Goal: Task Accomplishment & Management: Complete application form

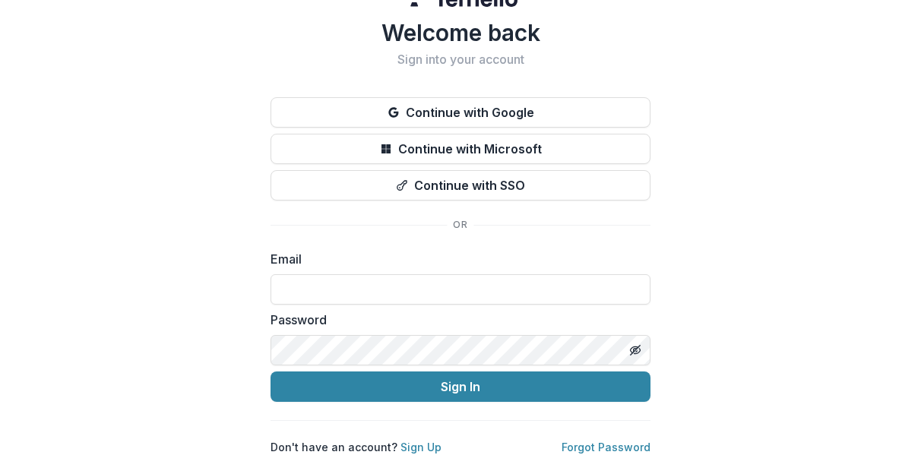
scroll to position [42, 0]
click at [412, 441] on link "Sign Up" at bounding box center [420, 447] width 41 height 13
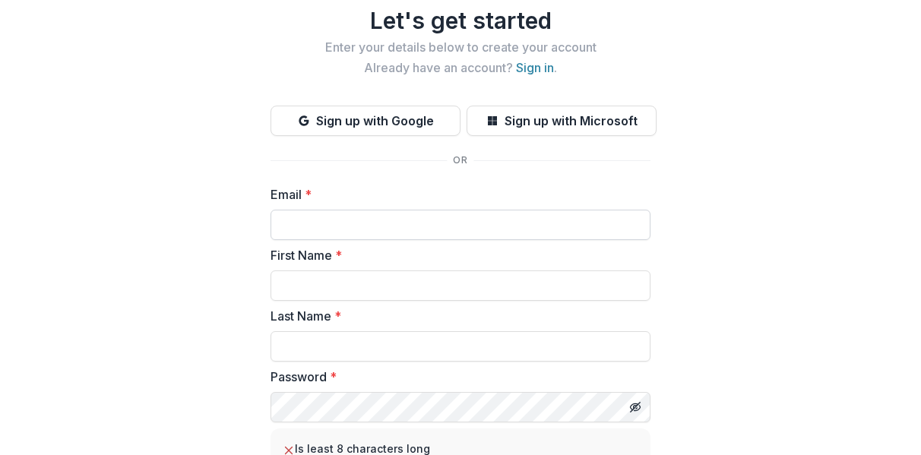
click at [358, 220] on input "Email *" at bounding box center [461, 225] width 380 height 30
type input "**********"
click at [366, 289] on input "First Name *" at bounding box center [461, 286] width 380 height 30
type input "*******"
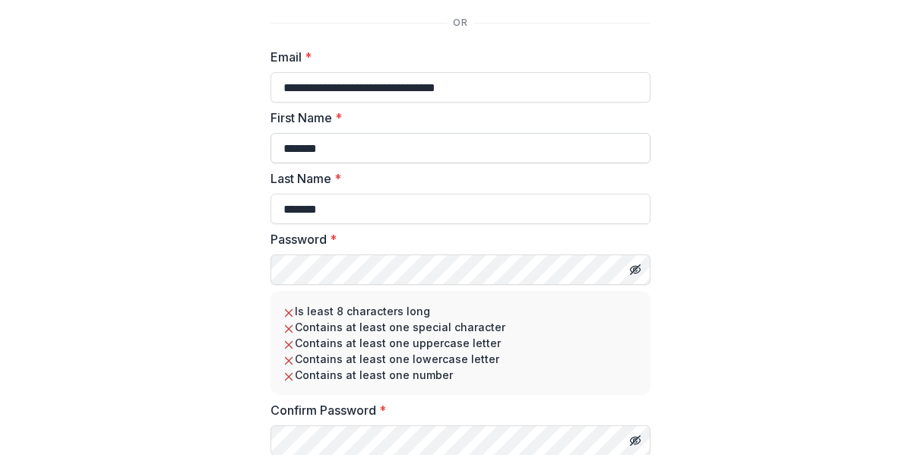
scroll to position [194, 0]
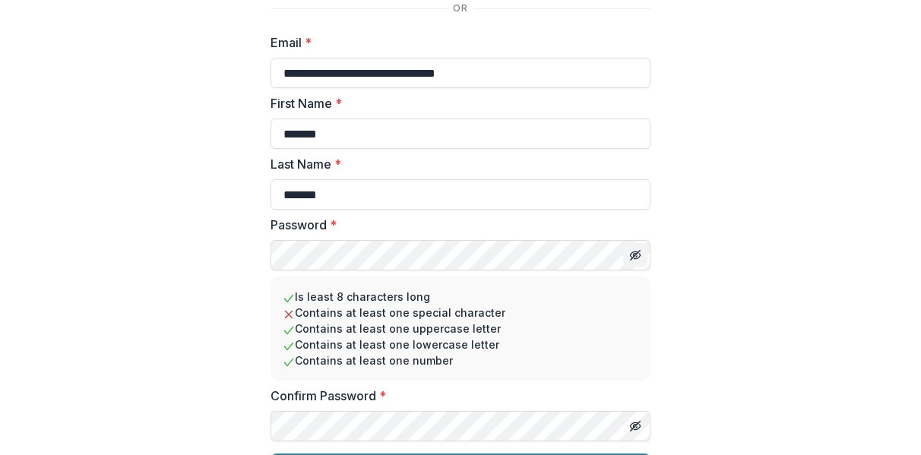
click at [634, 255] on line "Toggle password visibility" at bounding box center [635, 255] width 9 height 9
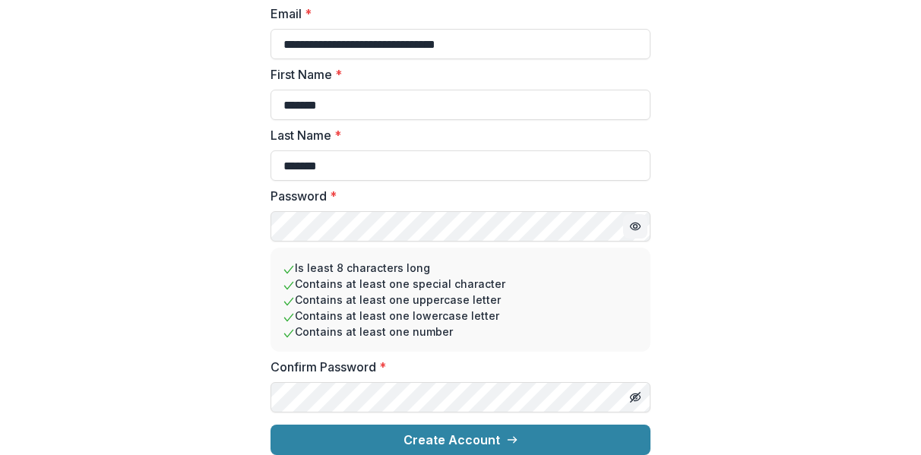
scroll to position [235, 0]
click at [634, 391] on icon "Toggle password visibility" at bounding box center [635, 397] width 12 height 12
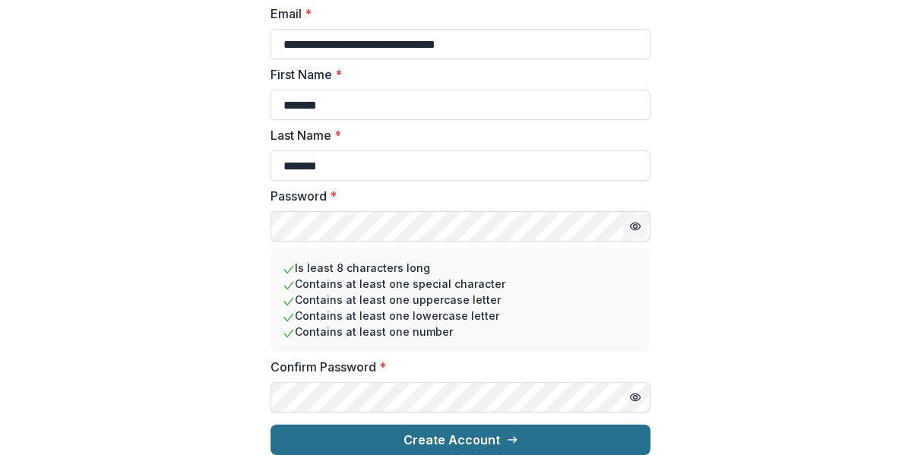
click at [457, 434] on button "Create Account" at bounding box center [461, 440] width 380 height 30
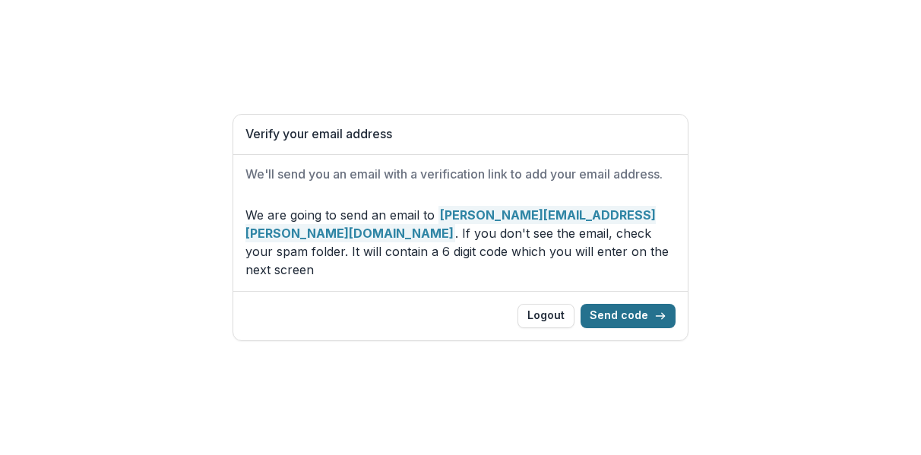
click at [629, 305] on button "Send code" at bounding box center [628, 316] width 95 height 24
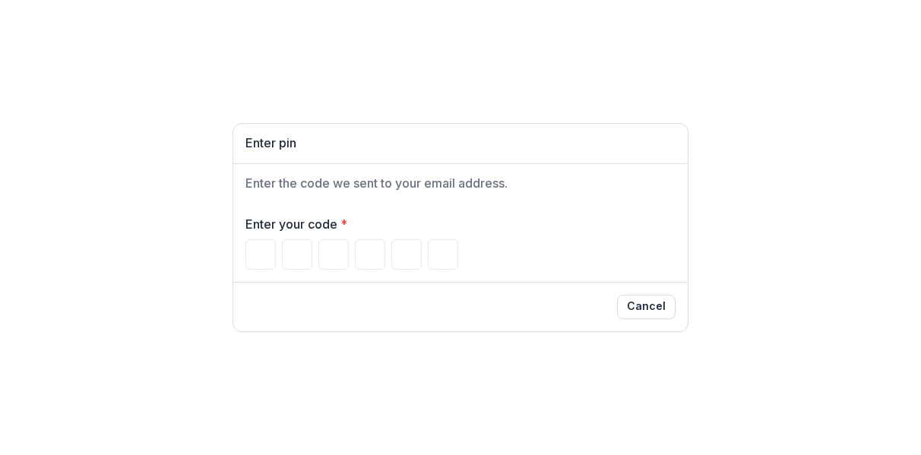
type input "*"
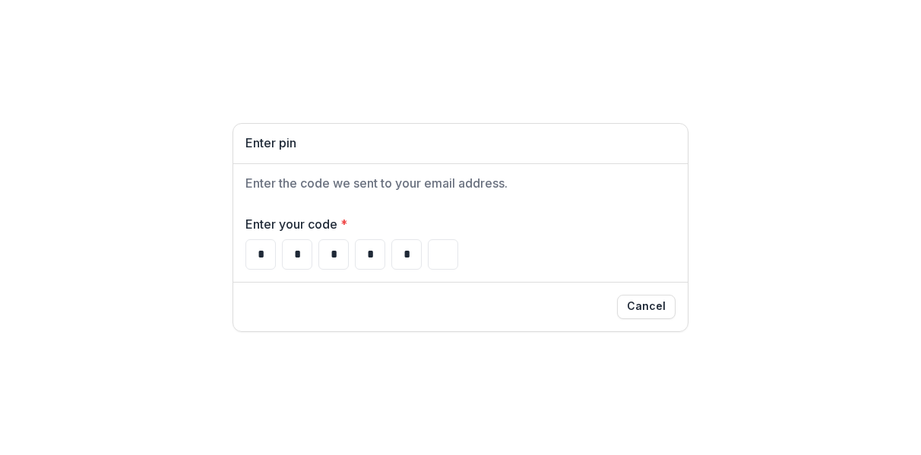
type input "*"
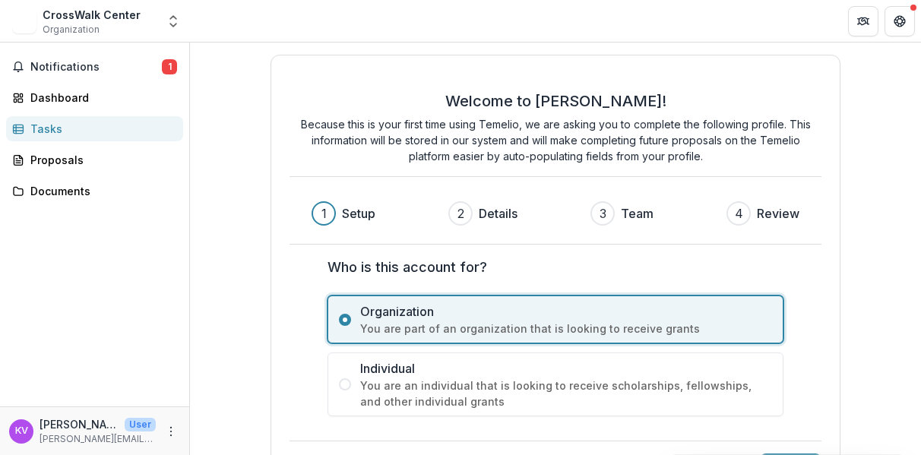
scroll to position [54, 0]
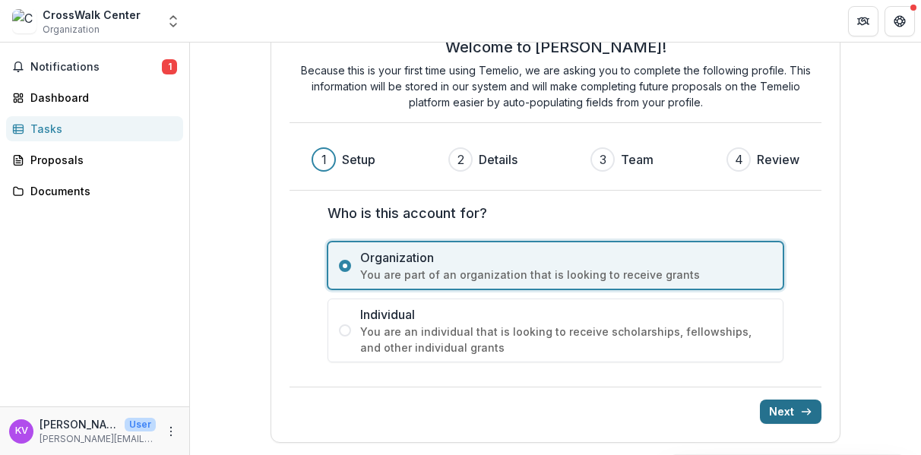
click at [778, 413] on button "Next" at bounding box center [791, 412] width 62 height 24
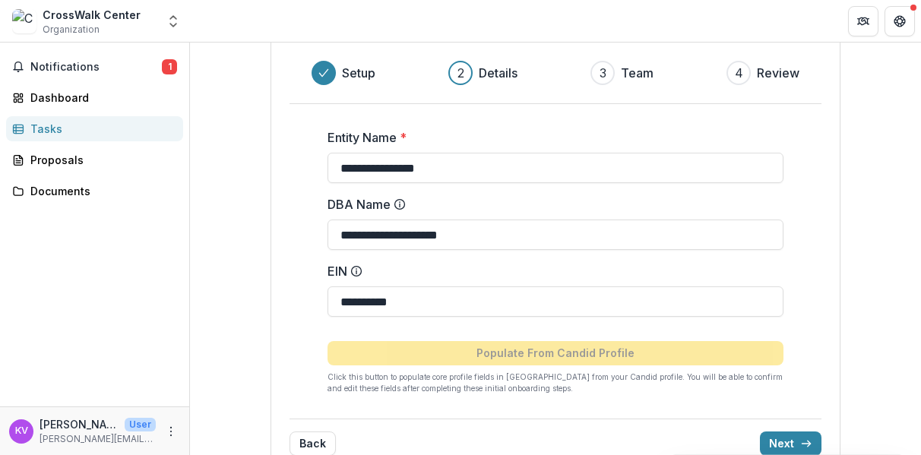
scroll to position [172, 0]
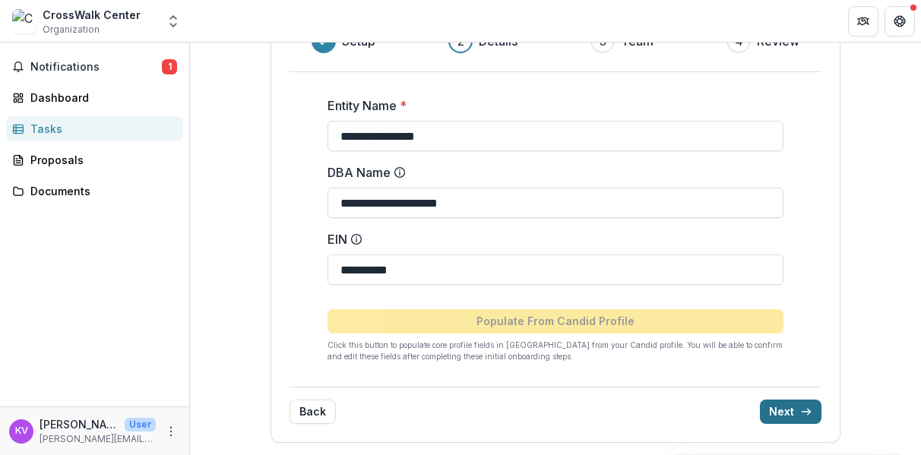
click at [778, 410] on button "Next" at bounding box center [791, 412] width 62 height 24
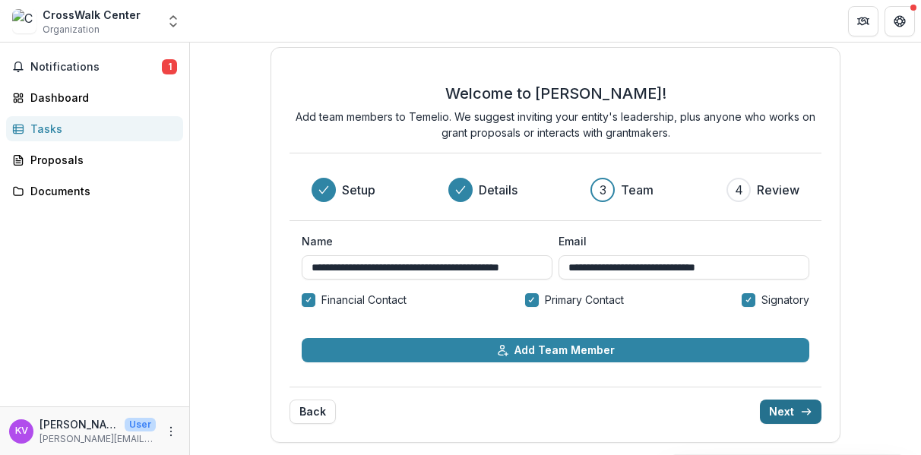
scroll to position [8, 0]
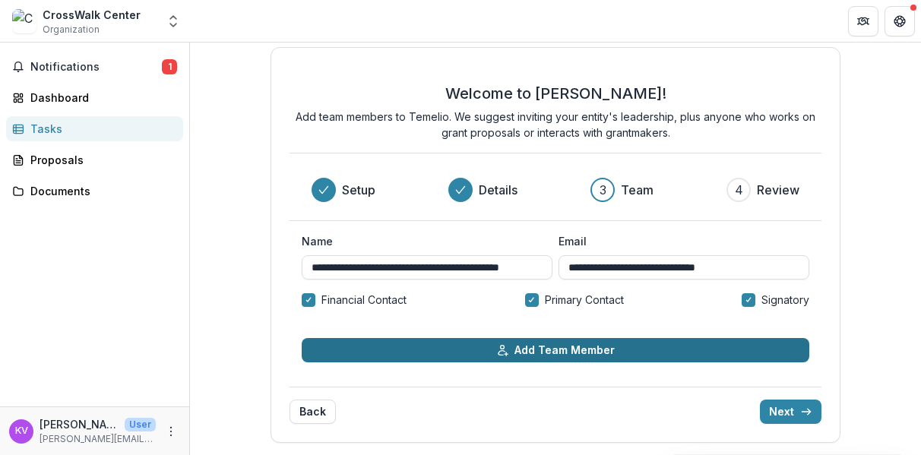
click at [555, 348] on button "Add Team Member" at bounding box center [556, 350] width 508 height 24
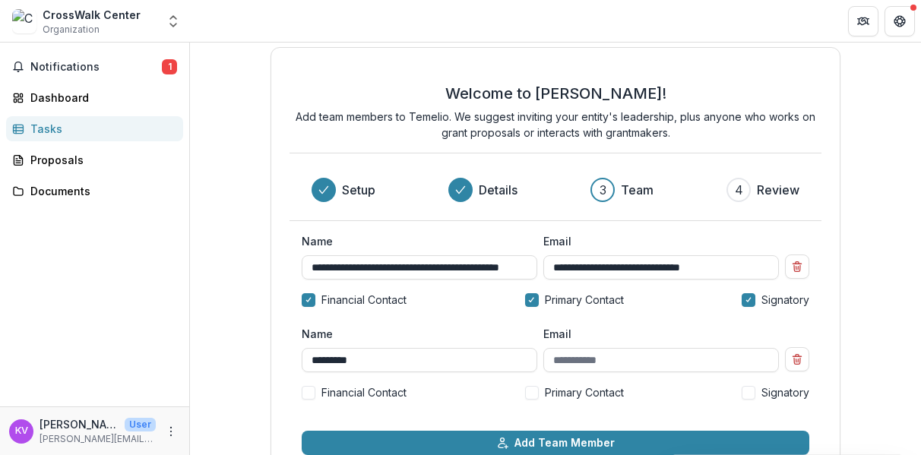
type input "*********"
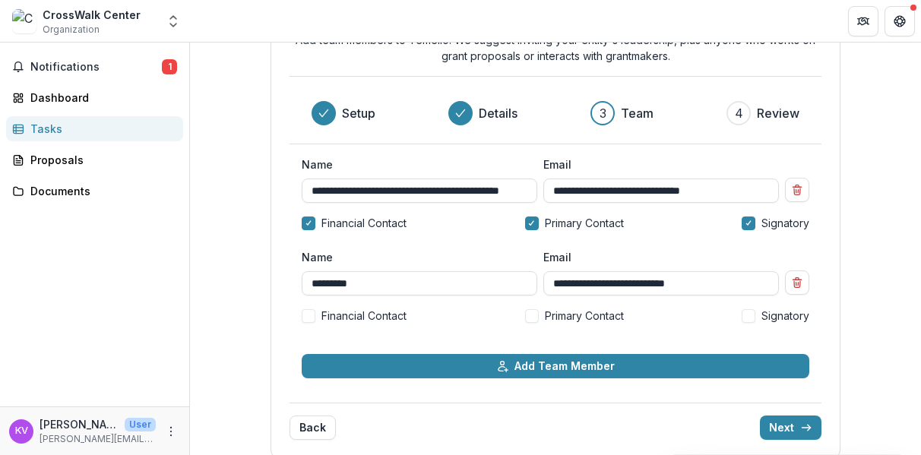
scroll to position [100, 0]
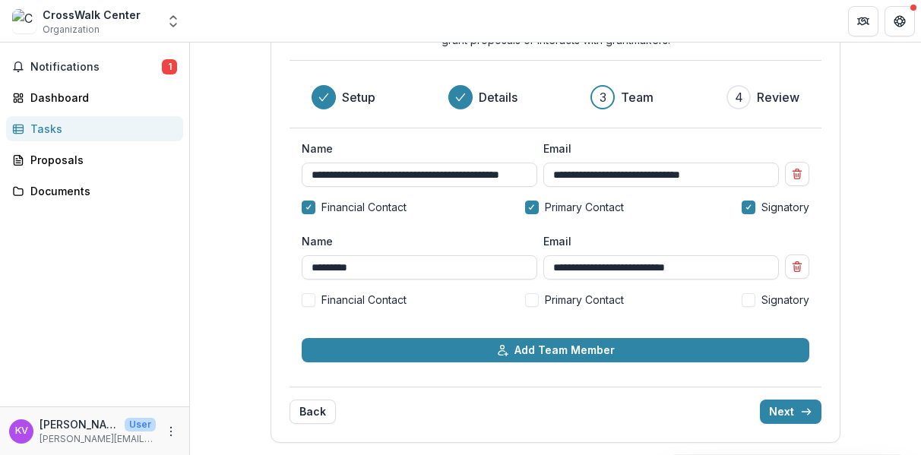
click at [354, 300] on span "Financial Contact" at bounding box center [363, 300] width 85 height 16
type input "**********"
click at [783, 410] on button "Next" at bounding box center [791, 412] width 62 height 24
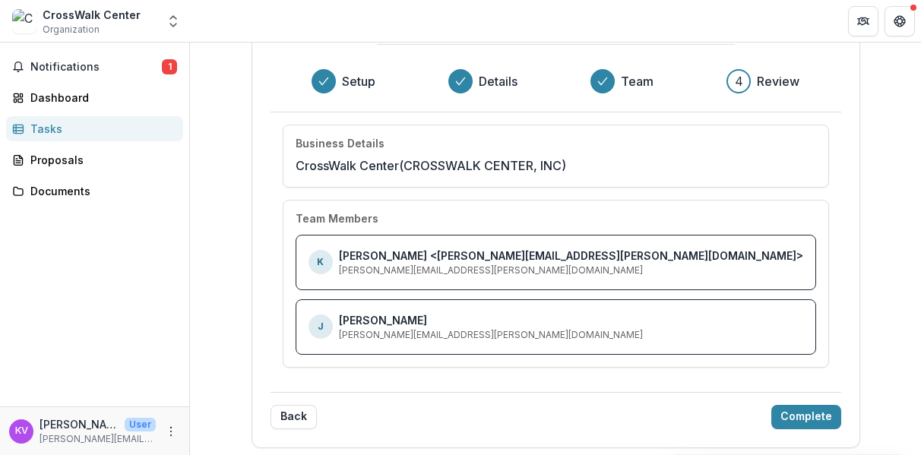
scroll to position [106, 0]
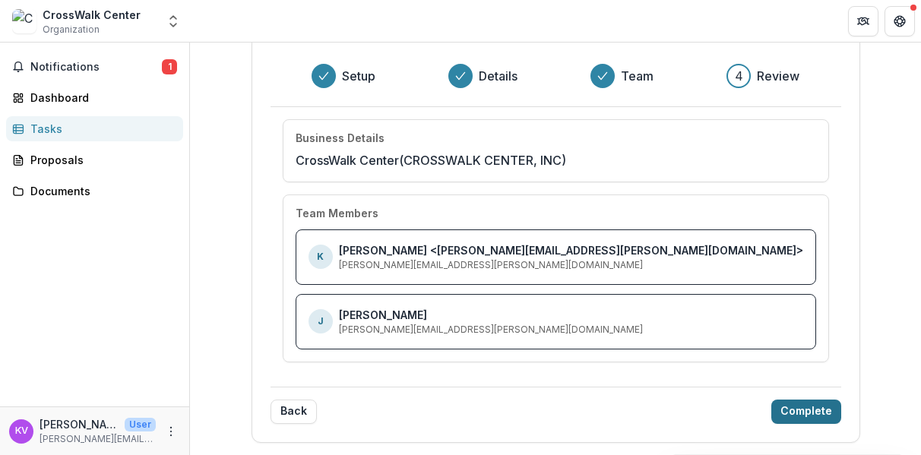
click at [771, 411] on button "Complete" at bounding box center [806, 412] width 70 height 24
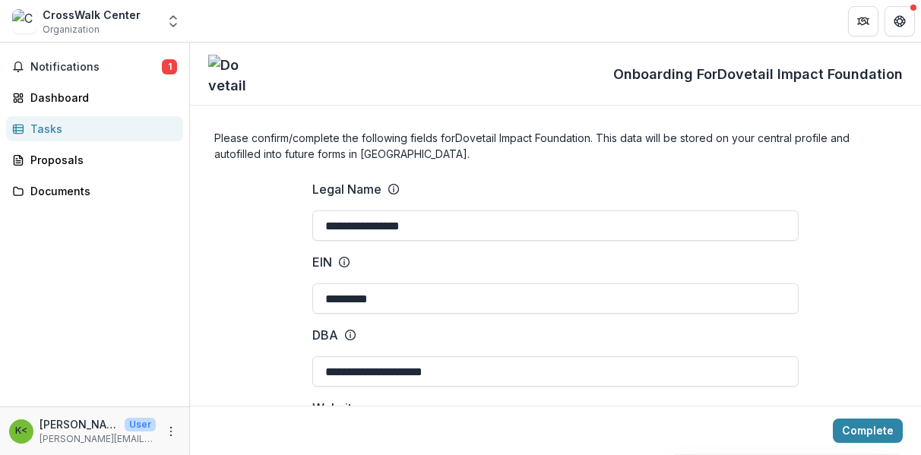
type input "**********"
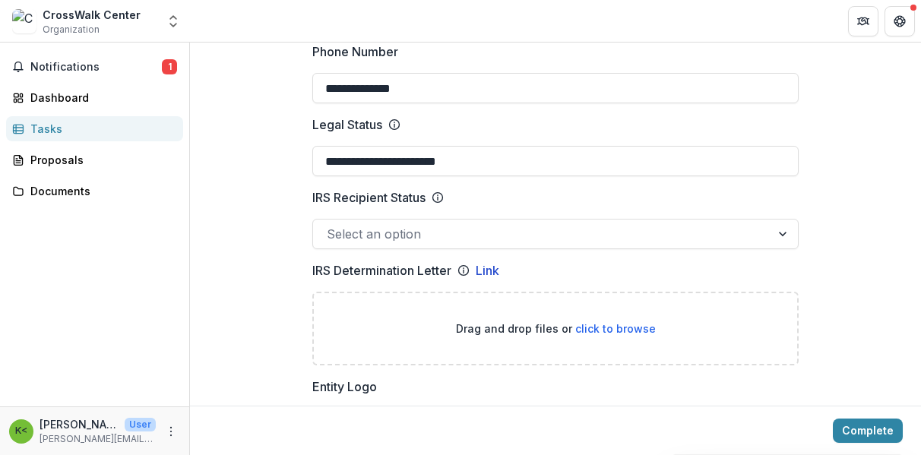
scroll to position [760, 0]
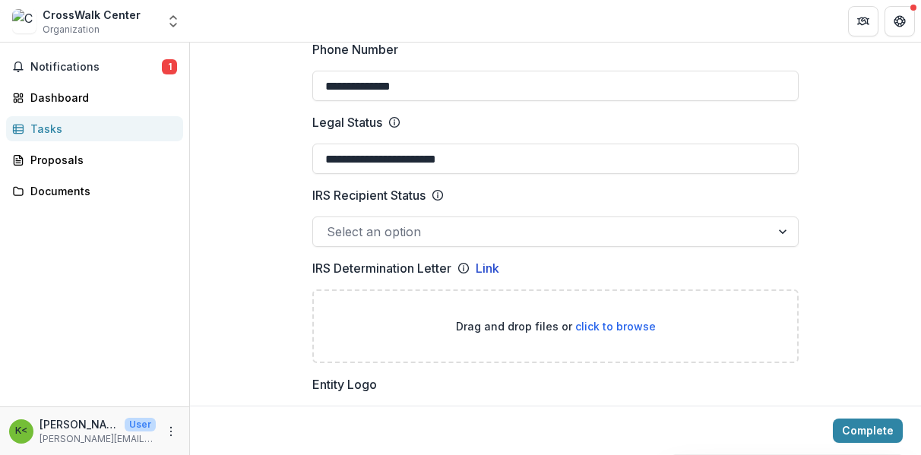
click at [782, 229] on div at bounding box center [783, 231] width 27 height 29
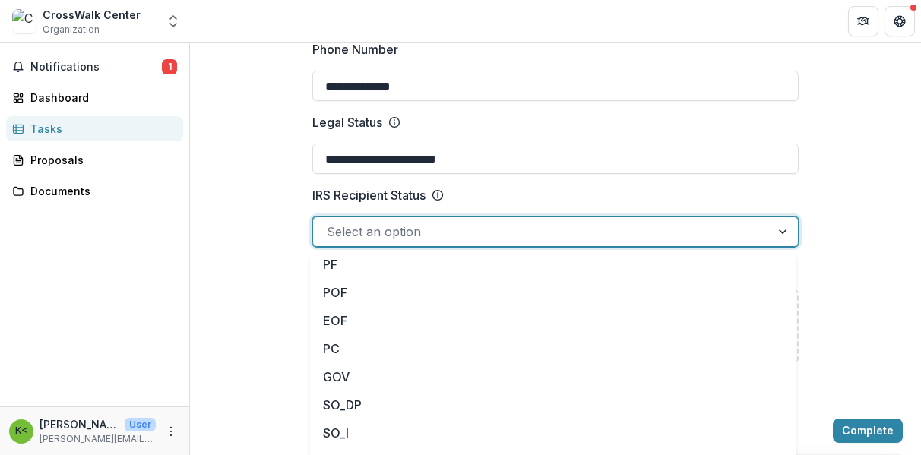
scroll to position [0, 0]
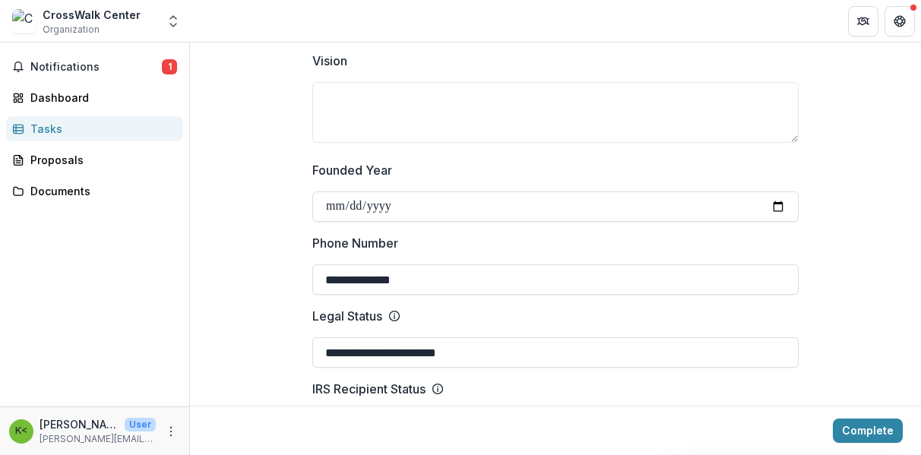
scroll to position [456, 0]
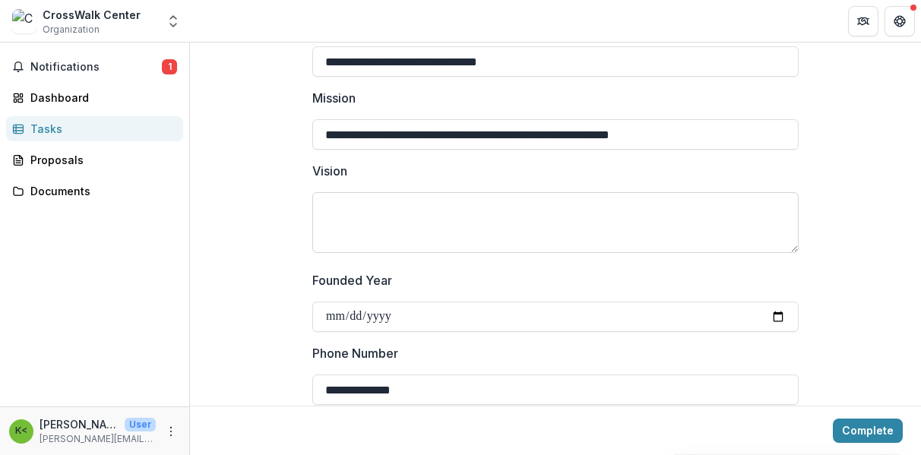
click at [327, 206] on textarea "Vision" at bounding box center [555, 222] width 486 height 61
paste textarea "**********"
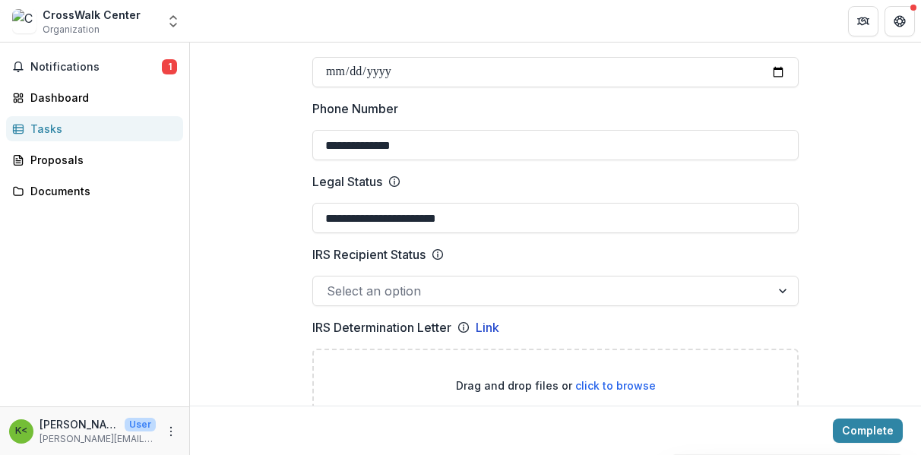
scroll to position [760, 0]
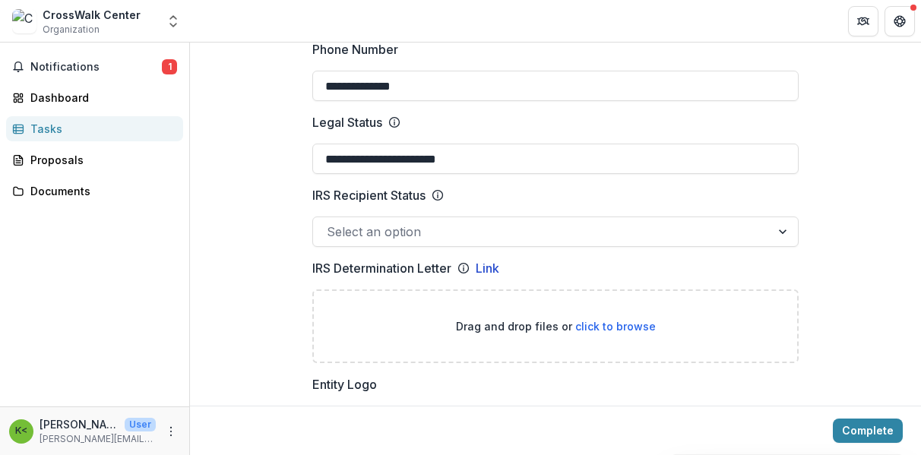
type textarea "**********"
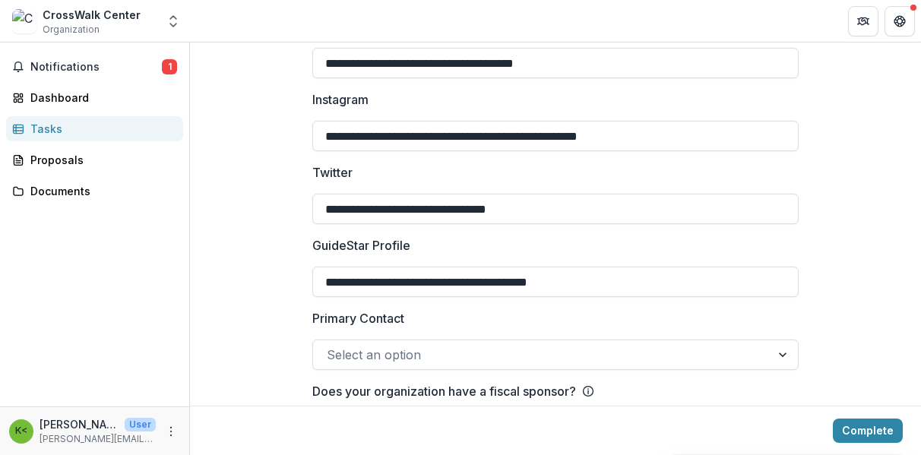
scroll to position [2493, 0]
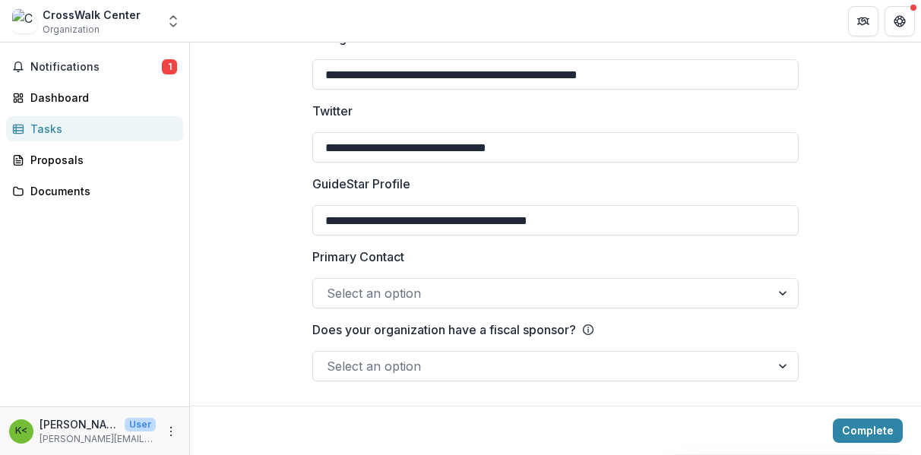
click at [782, 295] on div at bounding box center [783, 293] width 27 height 29
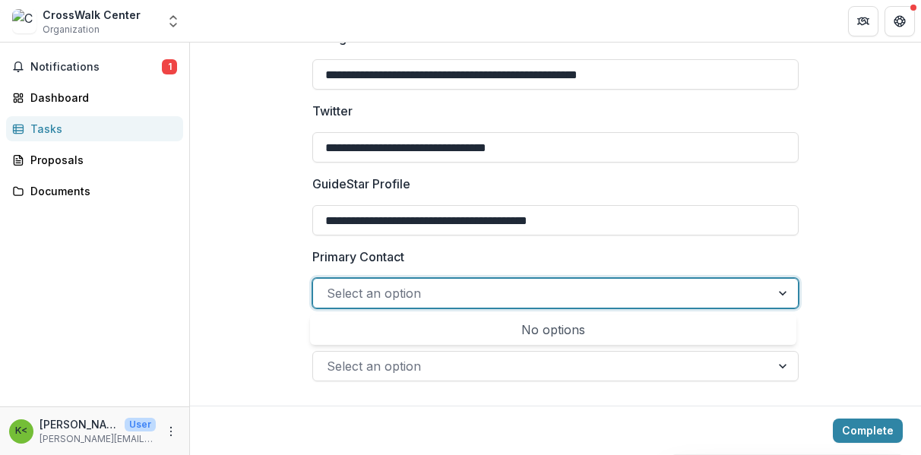
click at [483, 296] on div at bounding box center [542, 293] width 430 height 21
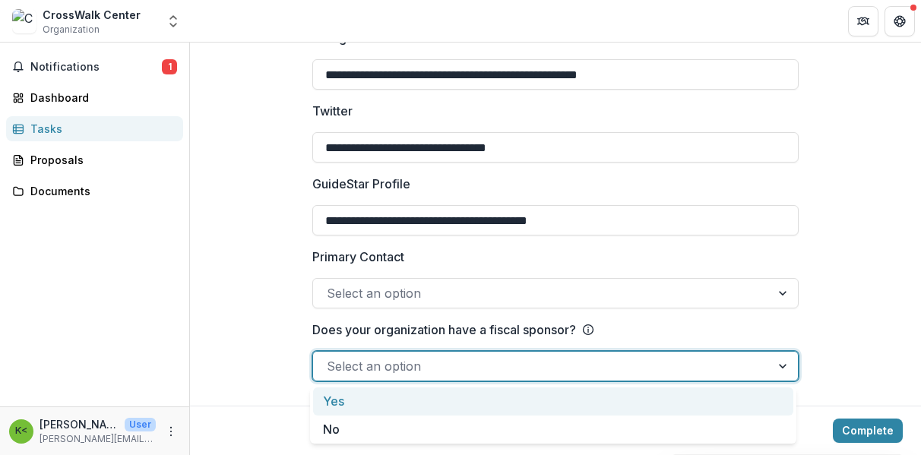
click at [503, 371] on div at bounding box center [542, 366] width 430 height 21
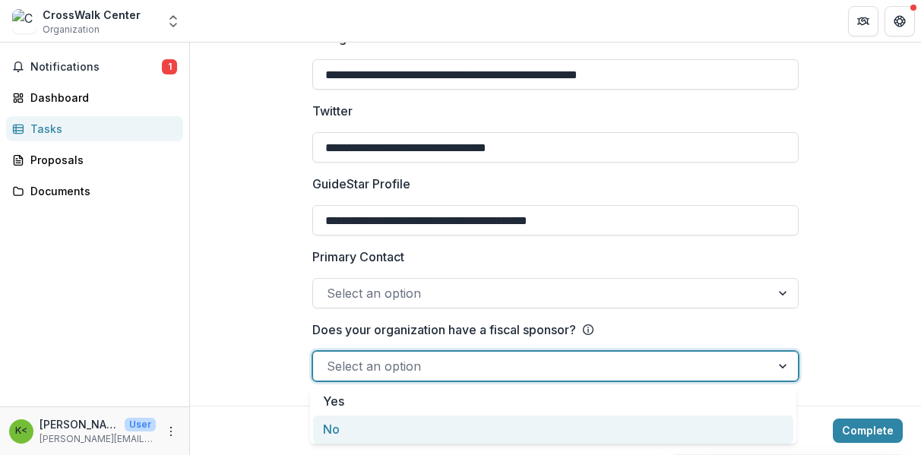
click at [329, 432] on div "No" at bounding box center [553, 430] width 480 height 28
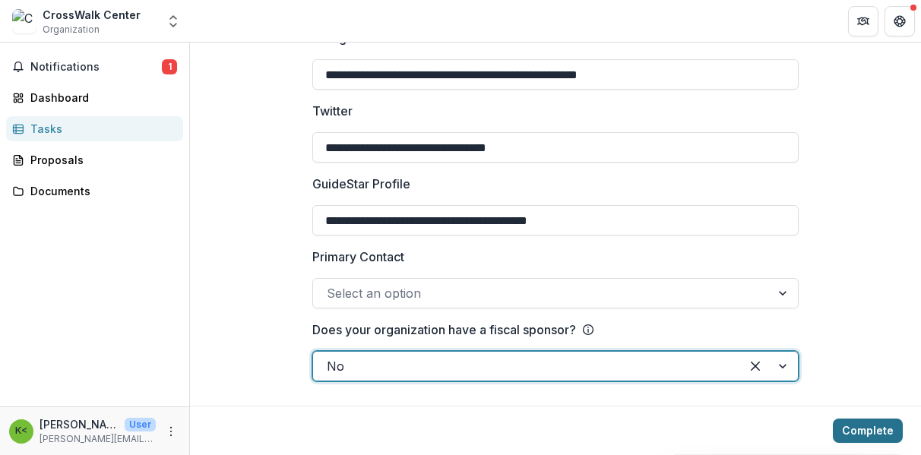
click at [859, 431] on button "Complete" at bounding box center [868, 431] width 70 height 24
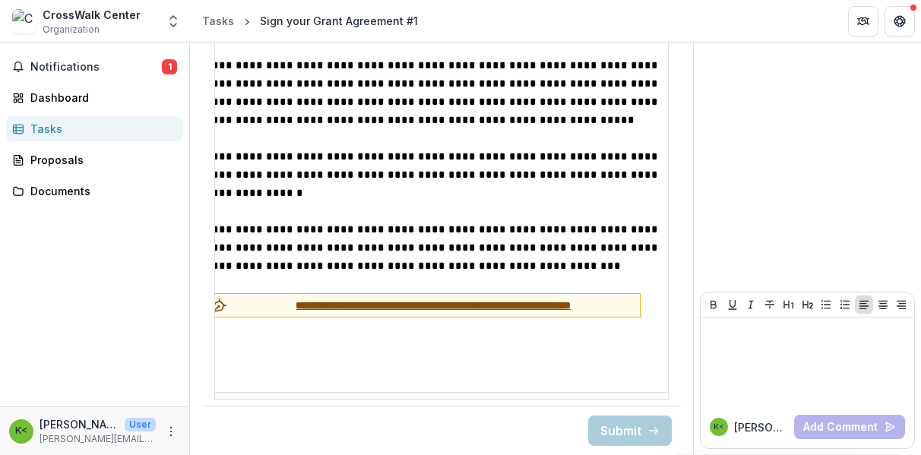
scroll to position [1663, 0]
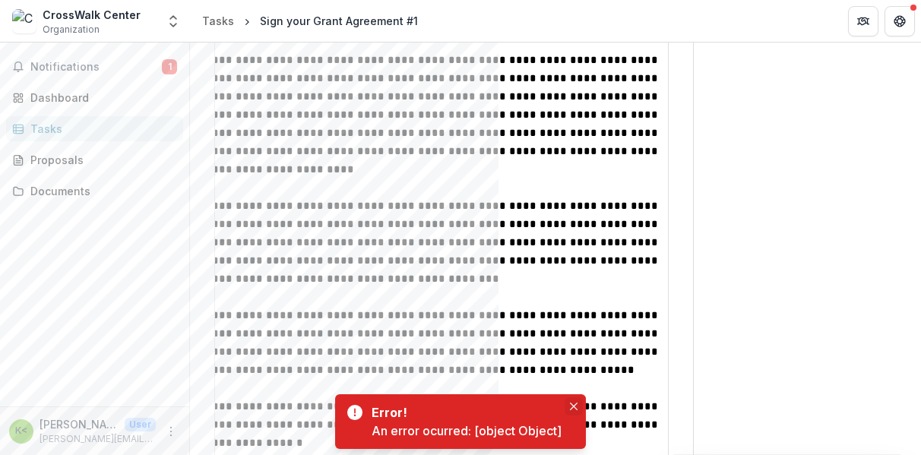
click at [577, 403] on button "Close" at bounding box center [574, 406] width 18 height 18
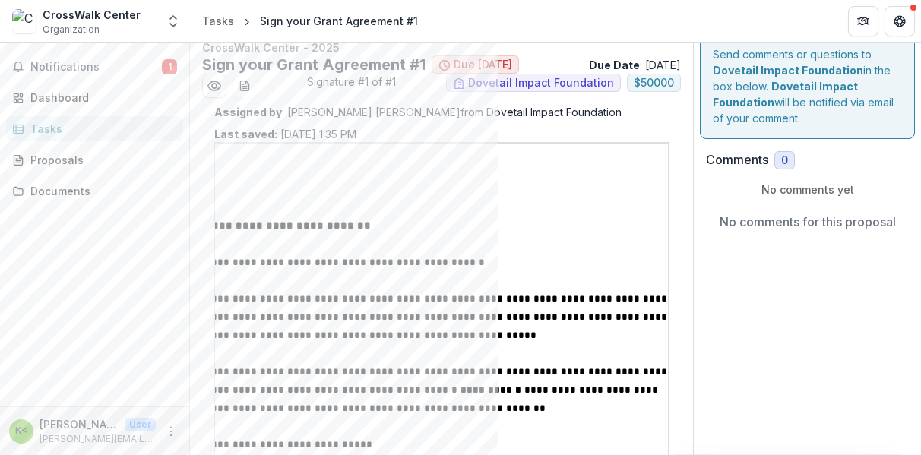
scroll to position [0, 0]
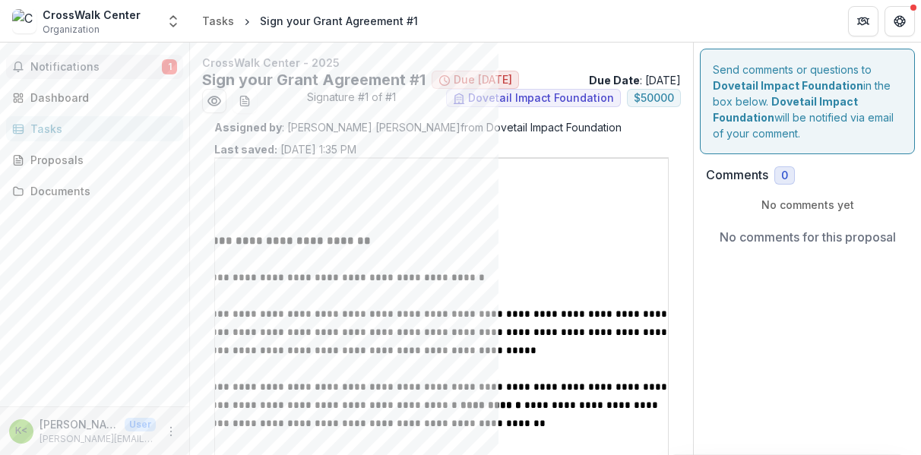
click at [87, 68] on span "Notifications" at bounding box center [95, 67] width 131 height 13
click at [74, 95] on div "Dashboard" at bounding box center [100, 98] width 141 height 16
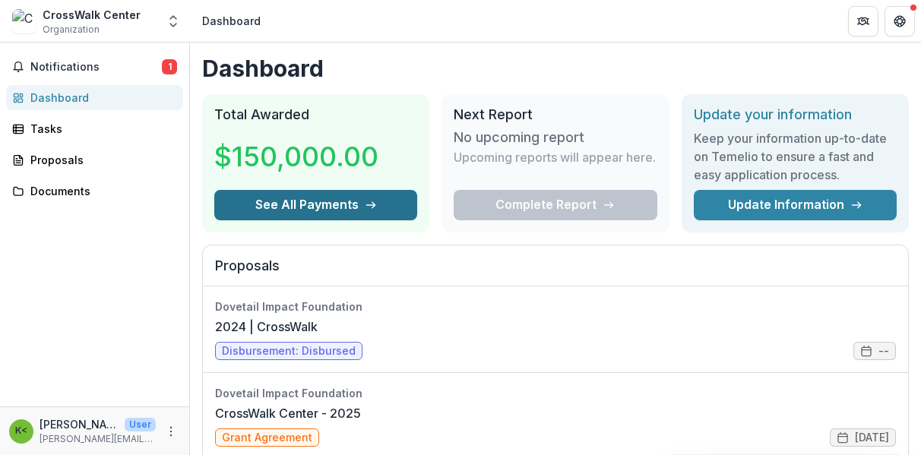
click at [316, 204] on button "See All Payments" at bounding box center [315, 205] width 203 height 30
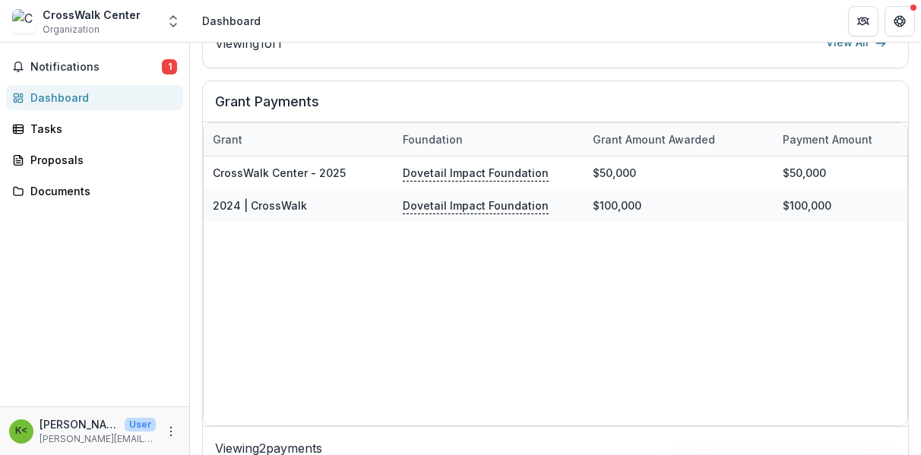
scroll to position [846, 0]
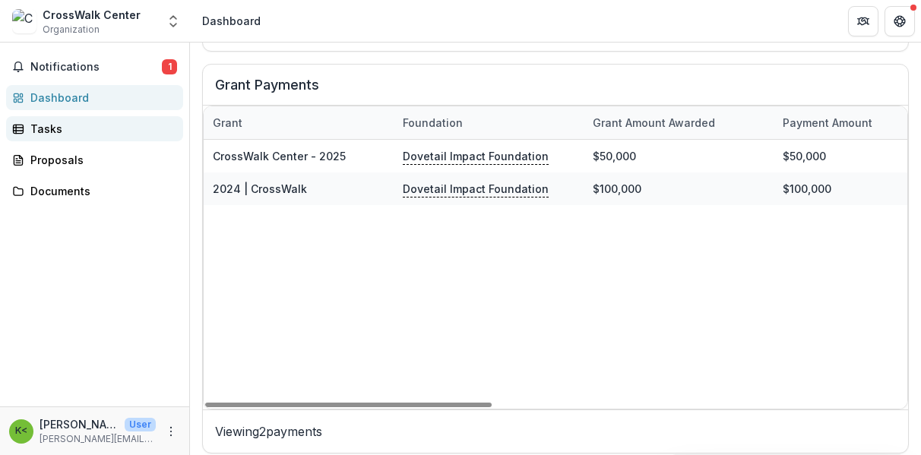
click at [47, 131] on div "Tasks" at bounding box center [100, 129] width 141 height 16
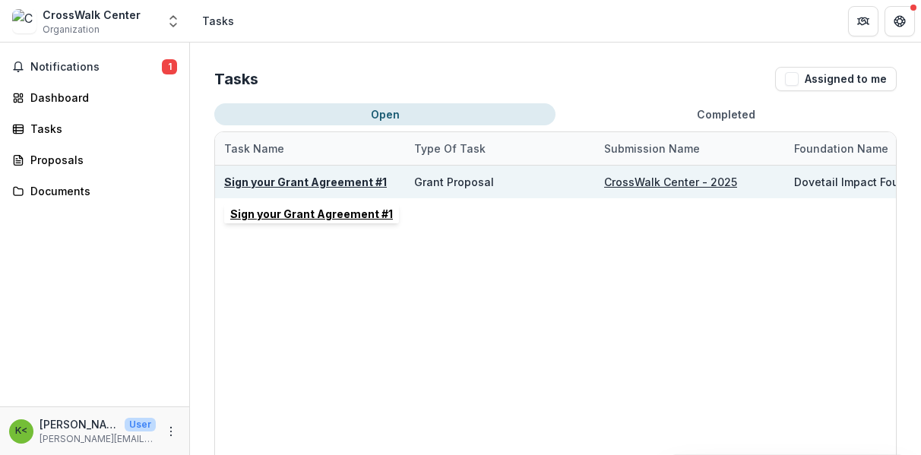
click at [305, 182] on u "Sign your Grant Agreement #1" at bounding box center [305, 182] width 163 height 13
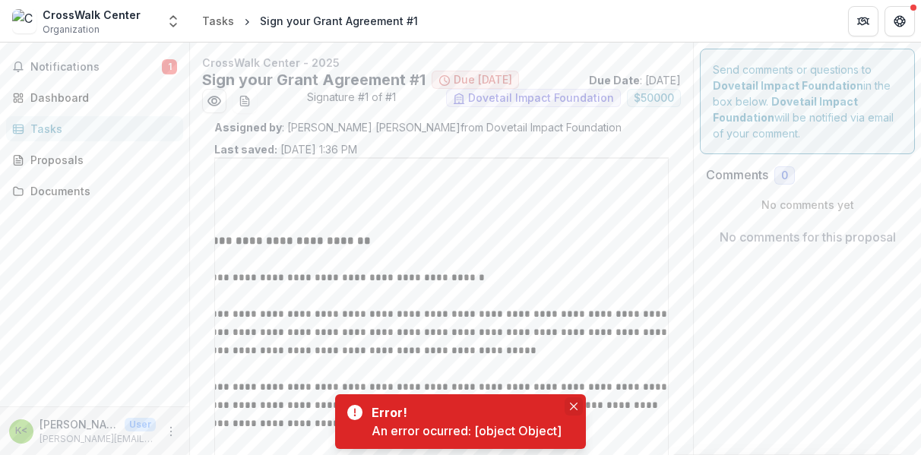
click at [572, 402] on button "Close" at bounding box center [574, 406] width 18 height 18
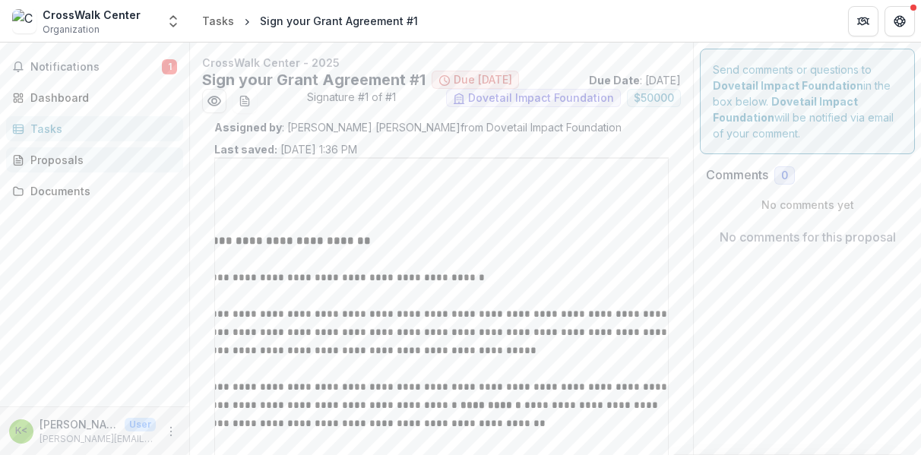
click at [36, 160] on div "Proposals" at bounding box center [100, 160] width 141 height 16
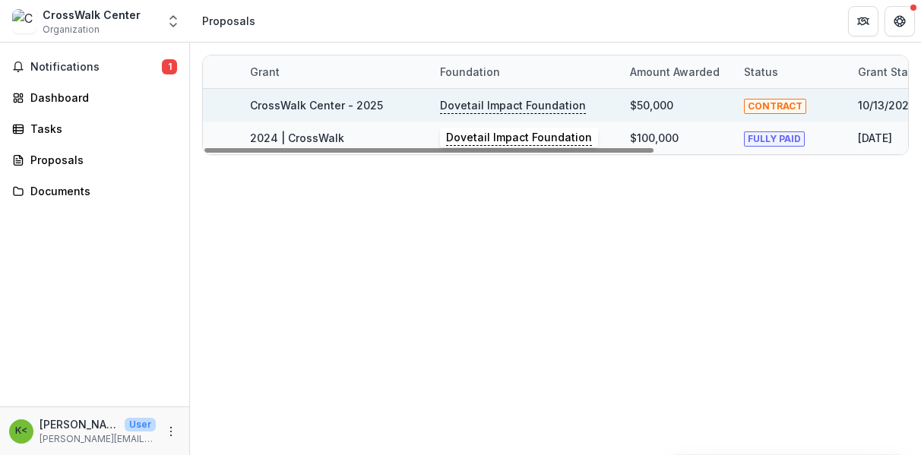
click at [515, 109] on p "Dovetail Impact Foundation" at bounding box center [513, 105] width 146 height 17
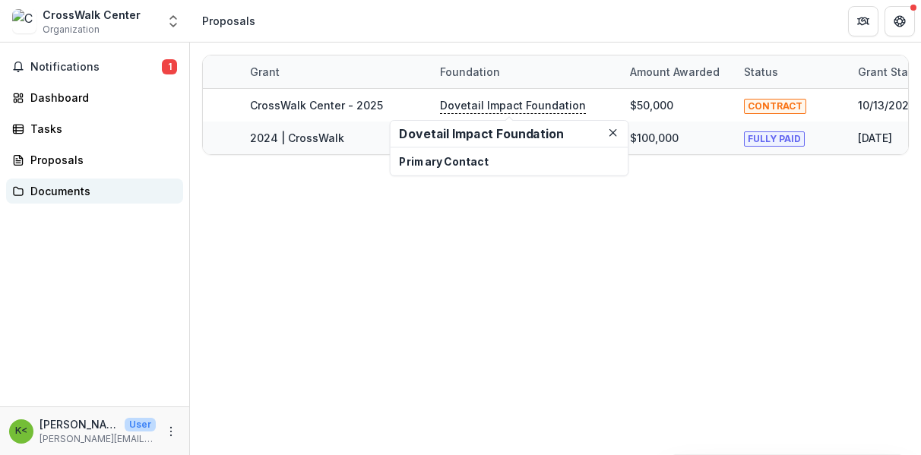
click at [62, 190] on div "Documents" at bounding box center [100, 191] width 141 height 16
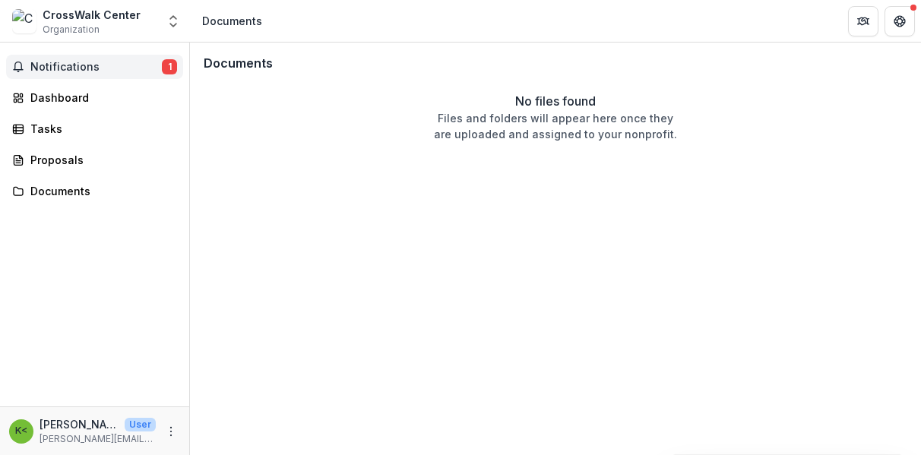
click at [87, 67] on span "Notifications" at bounding box center [95, 67] width 131 height 13
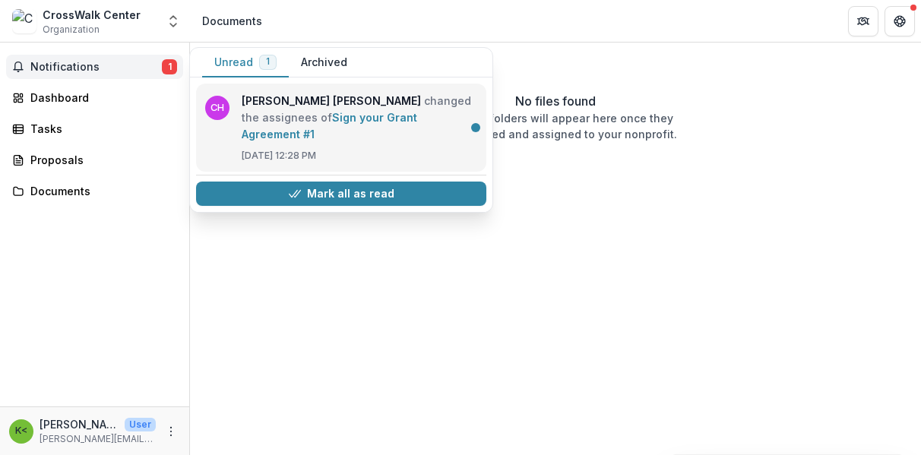
click at [319, 114] on link "Sign your Grant Agreement #1" at bounding box center [330, 126] width 176 height 30
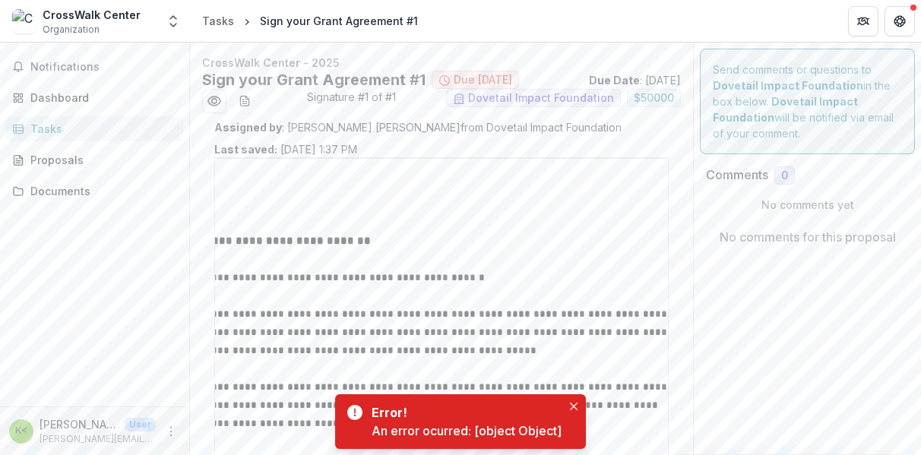
click at [460, 426] on div "An error ocurred: [object Object]" at bounding box center [467, 431] width 190 height 18
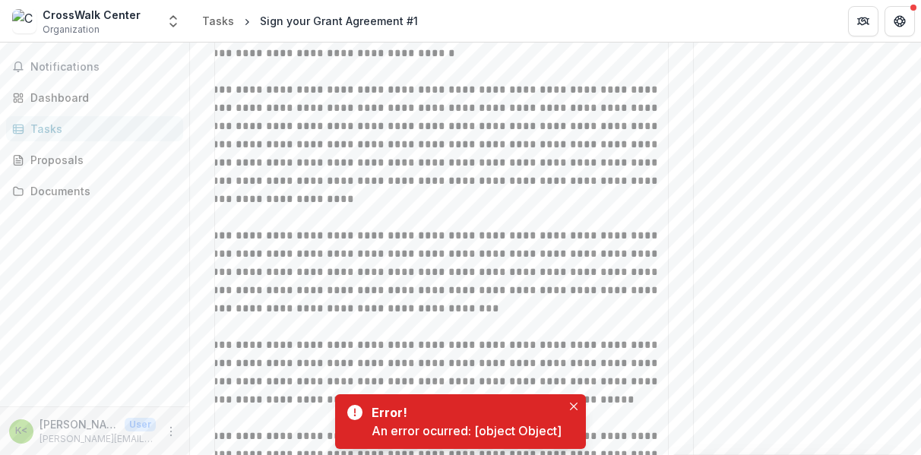
scroll to position [1663, 0]
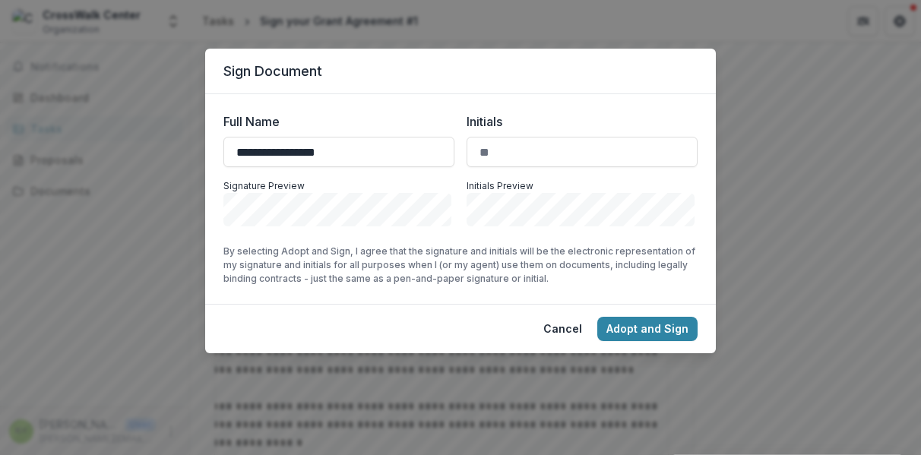
type input "**********"
type input "**"
click at [633, 326] on button "Adopt and Sign" at bounding box center [647, 329] width 100 height 24
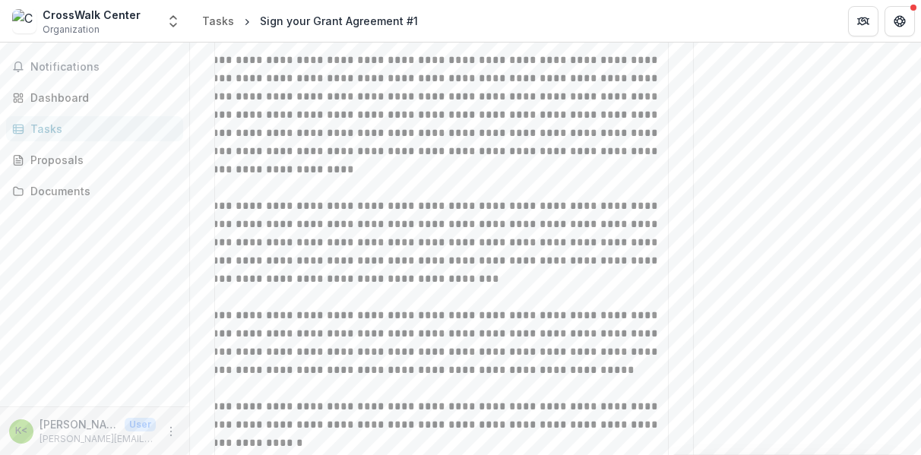
scroll to position [1685, 0]
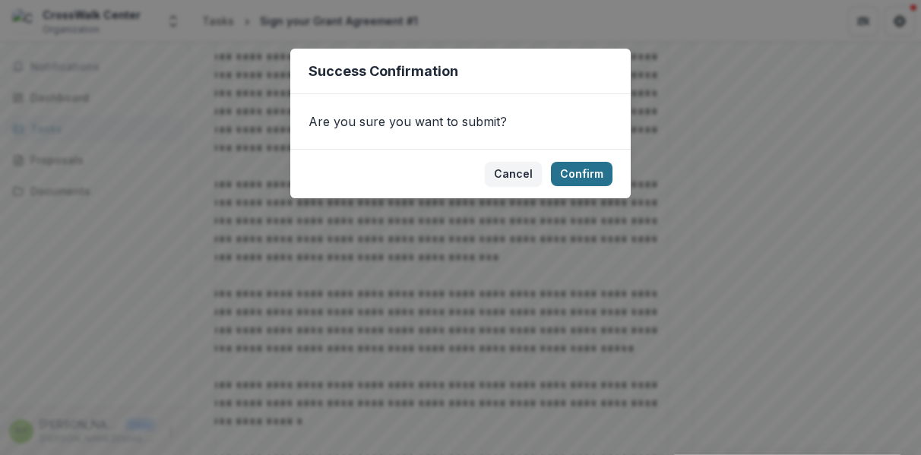
click at [591, 173] on button "Confirm" at bounding box center [582, 174] width 62 height 24
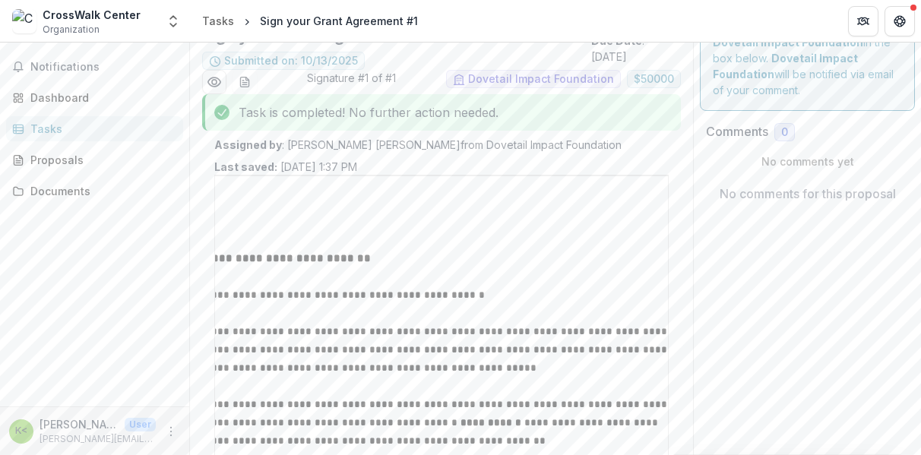
scroll to position [0, 0]
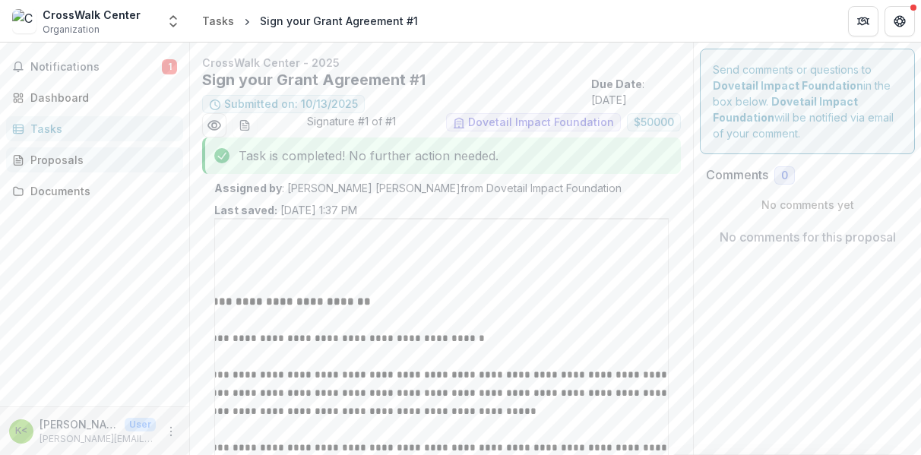
click at [69, 160] on div "Proposals" at bounding box center [100, 160] width 141 height 16
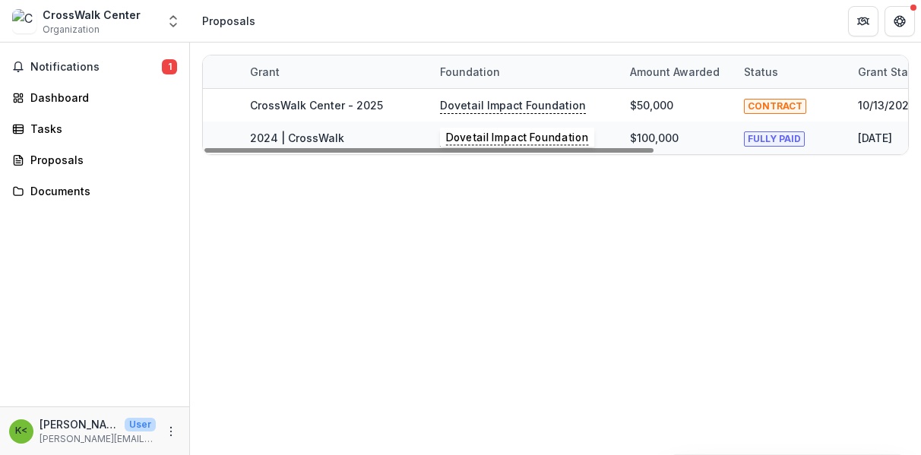
click at [448, 110] on p "Dovetail Impact Foundation" at bounding box center [513, 105] width 146 height 17
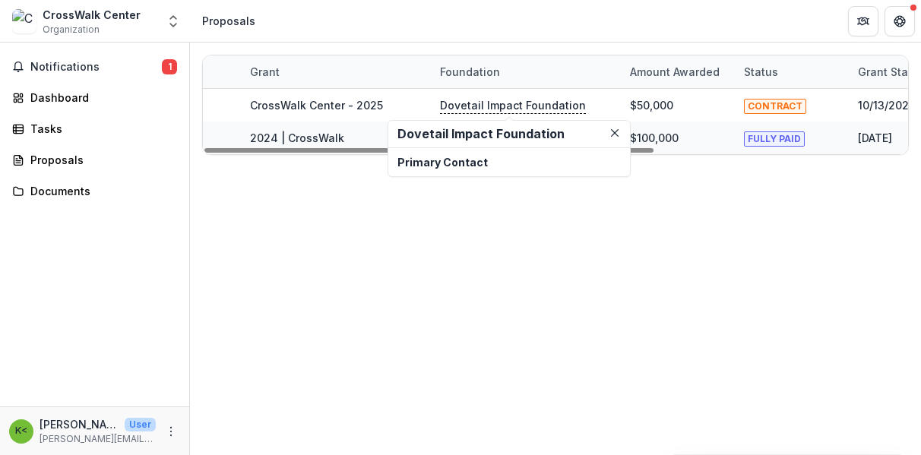
click at [448, 110] on p "Dovetail Impact Foundation" at bounding box center [513, 105] width 146 height 17
click at [308, 232] on div "Grant Foundation Amount awarded Status Grant start Grant end Due Date Report Du…" at bounding box center [555, 249] width 731 height 413
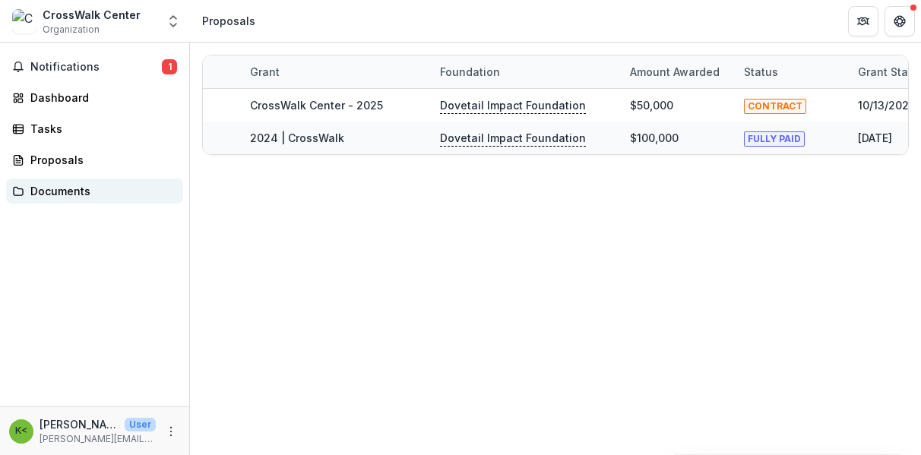
click at [33, 193] on div "Documents" at bounding box center [100, 191] width 141 height 16
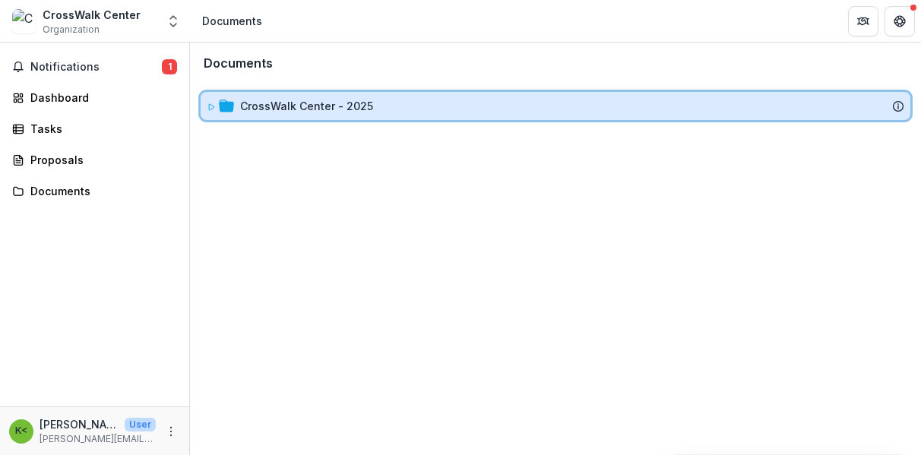
click at [214, 104] on icon at bounding box center [211, 107] width 9 height 9
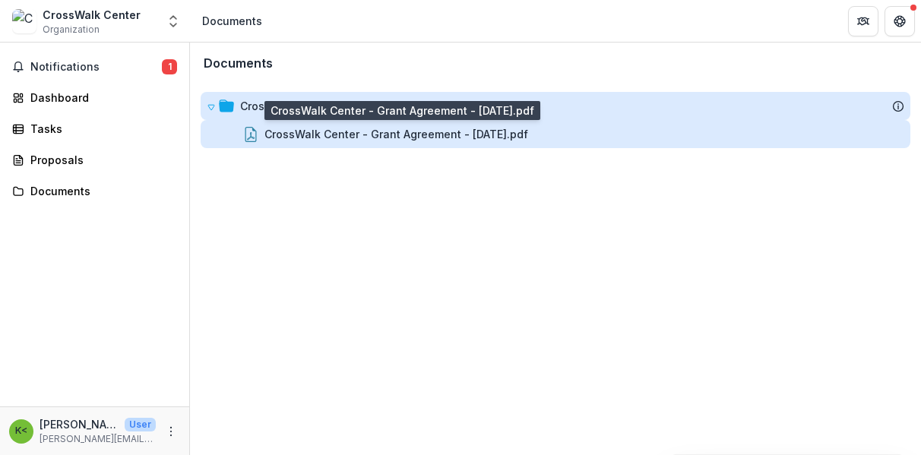
drag, startPoint x: 457, startPoint y: 136, endPoint x: 433, endPoint y: 131, distance: 24.1
click at [433, 131] on div "CrossWalk Center - Grant Agreement - 2025-10-13.pdf" at bounding box center [396, 134] width 264 height 16
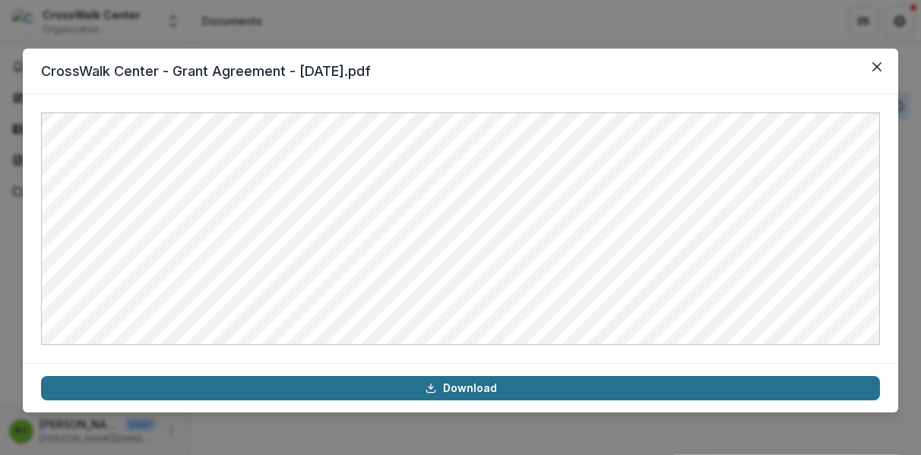
click at [464, 391] on link "Download" at bounding box center [460, 388] width 839 height 24
